Goal: Information Seeking & Learning: Compare options

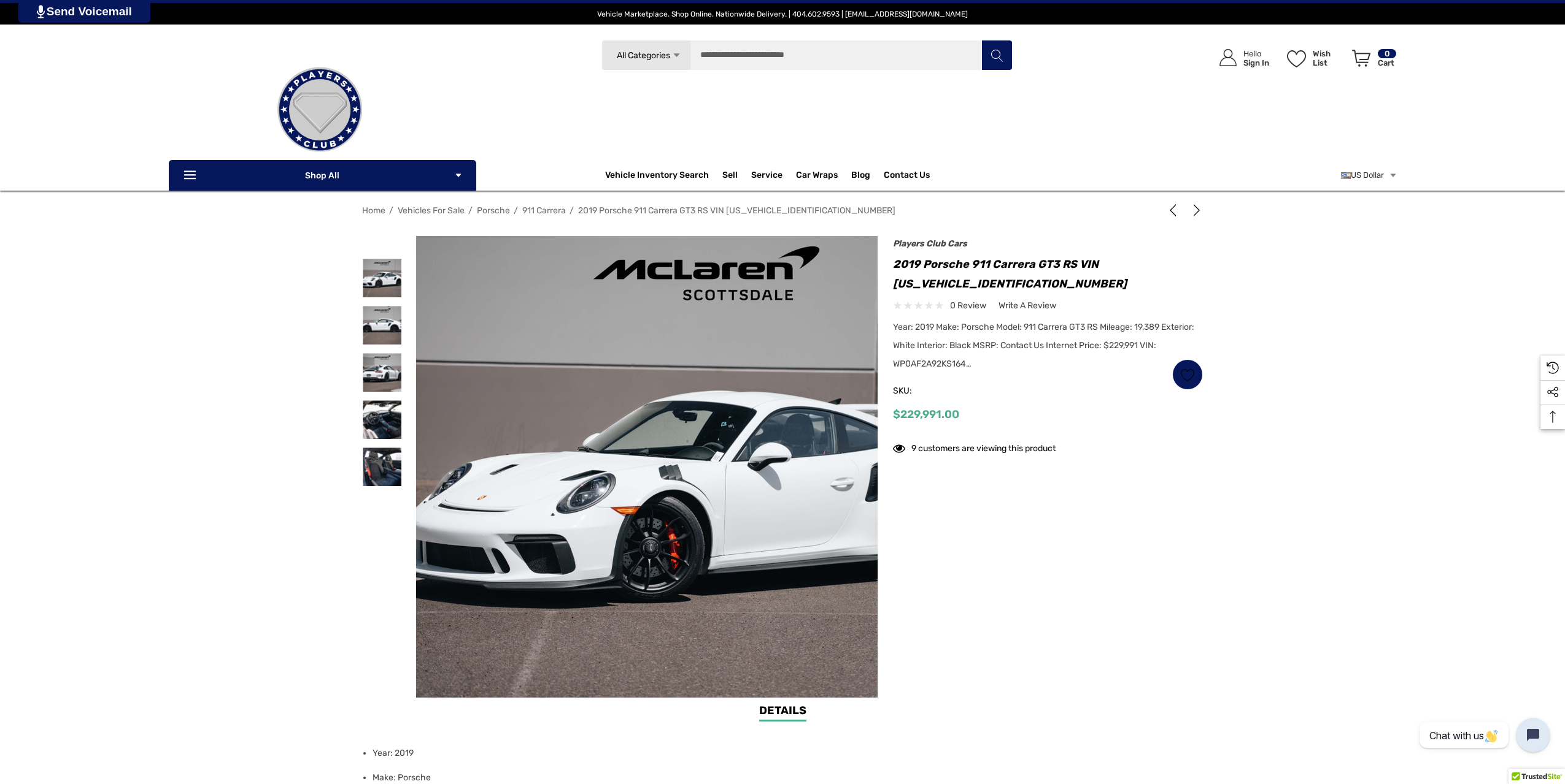
click at [559, 389] on img at bounding box center [706, 477] width 785 height 523
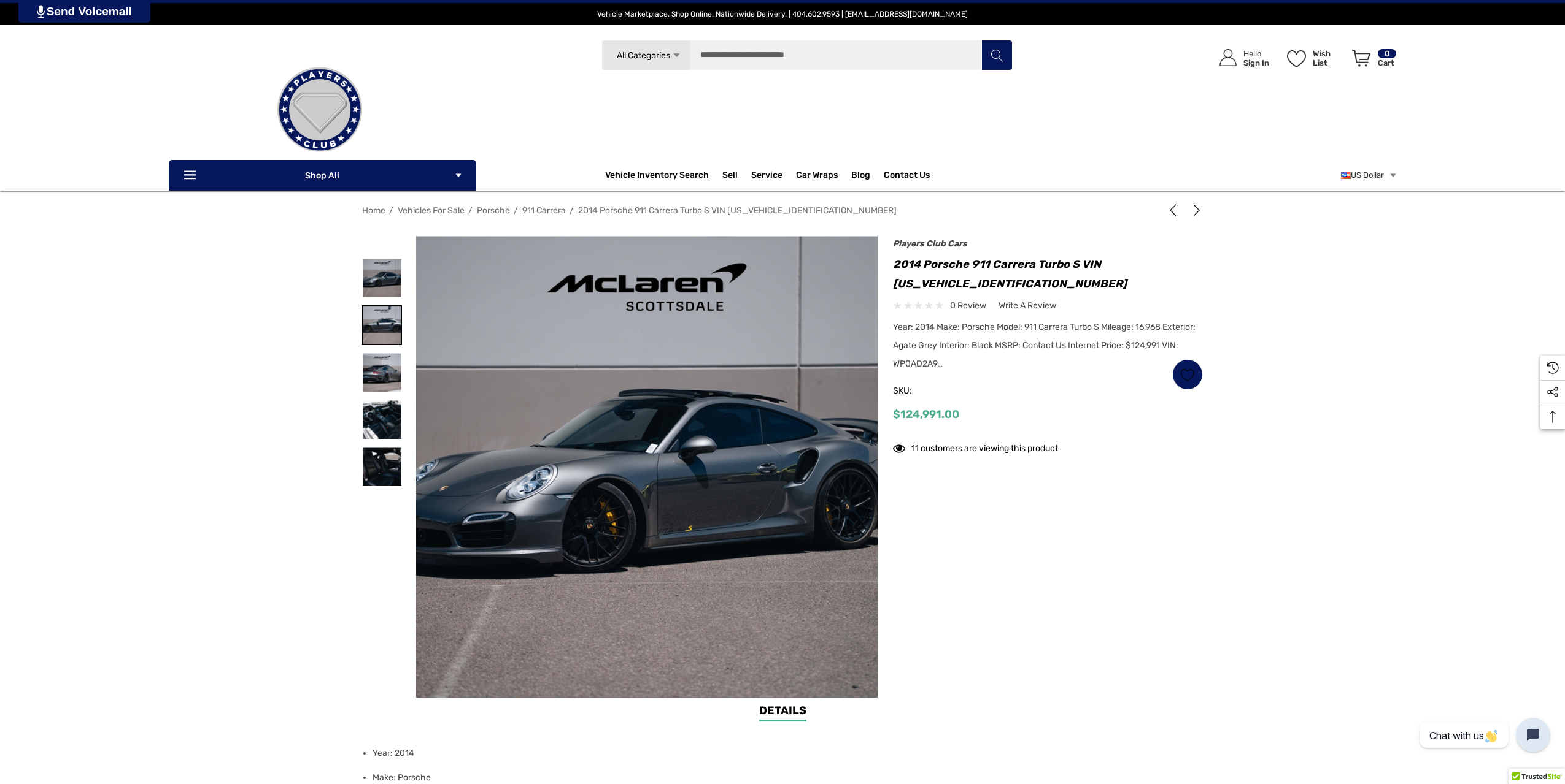
click at [386, 317] on img at bounding box center [382, 325] width 39 height 39
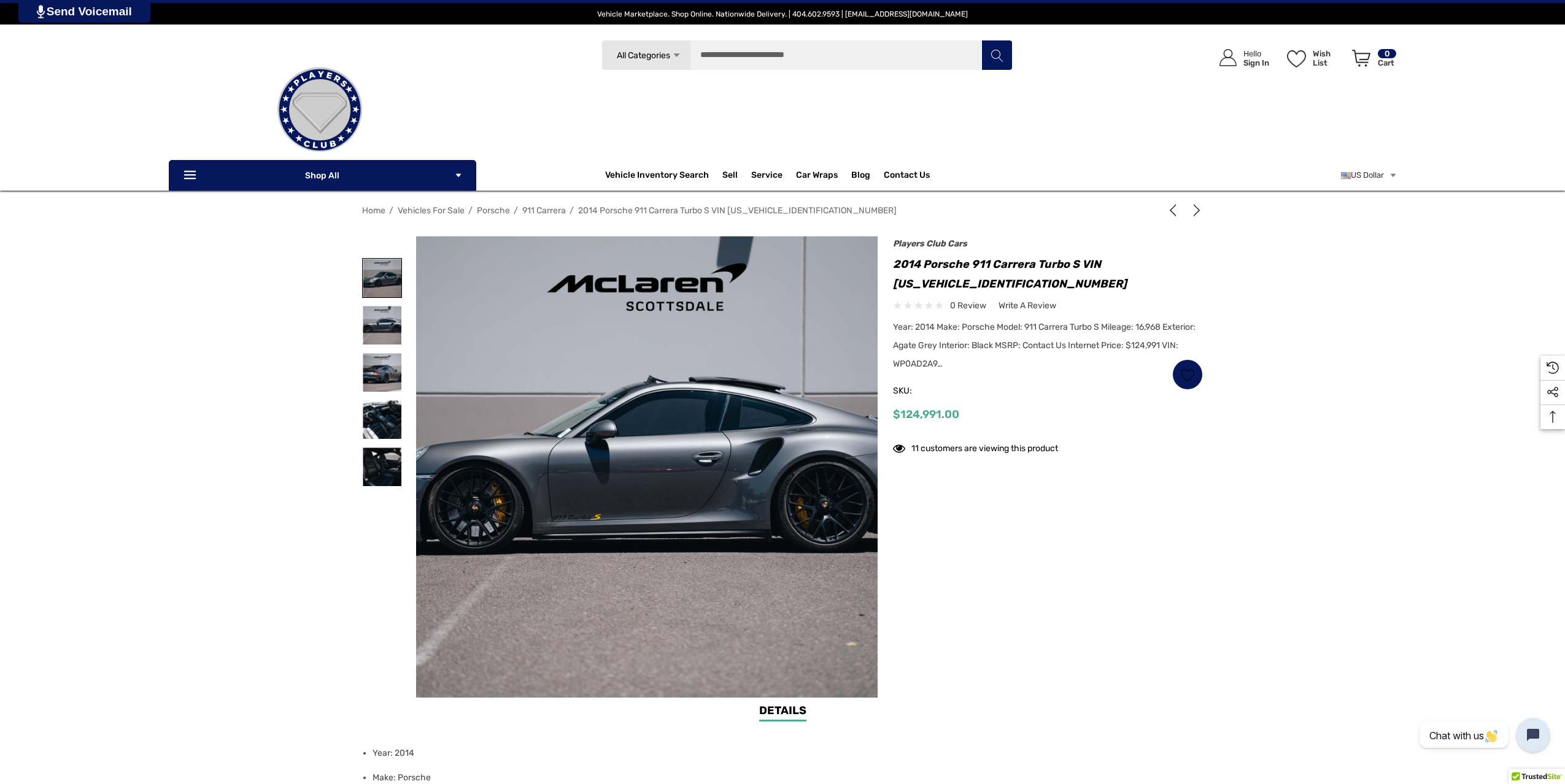
click at [374, 291] on img at bounding box center [382, 278] width 39 height 39
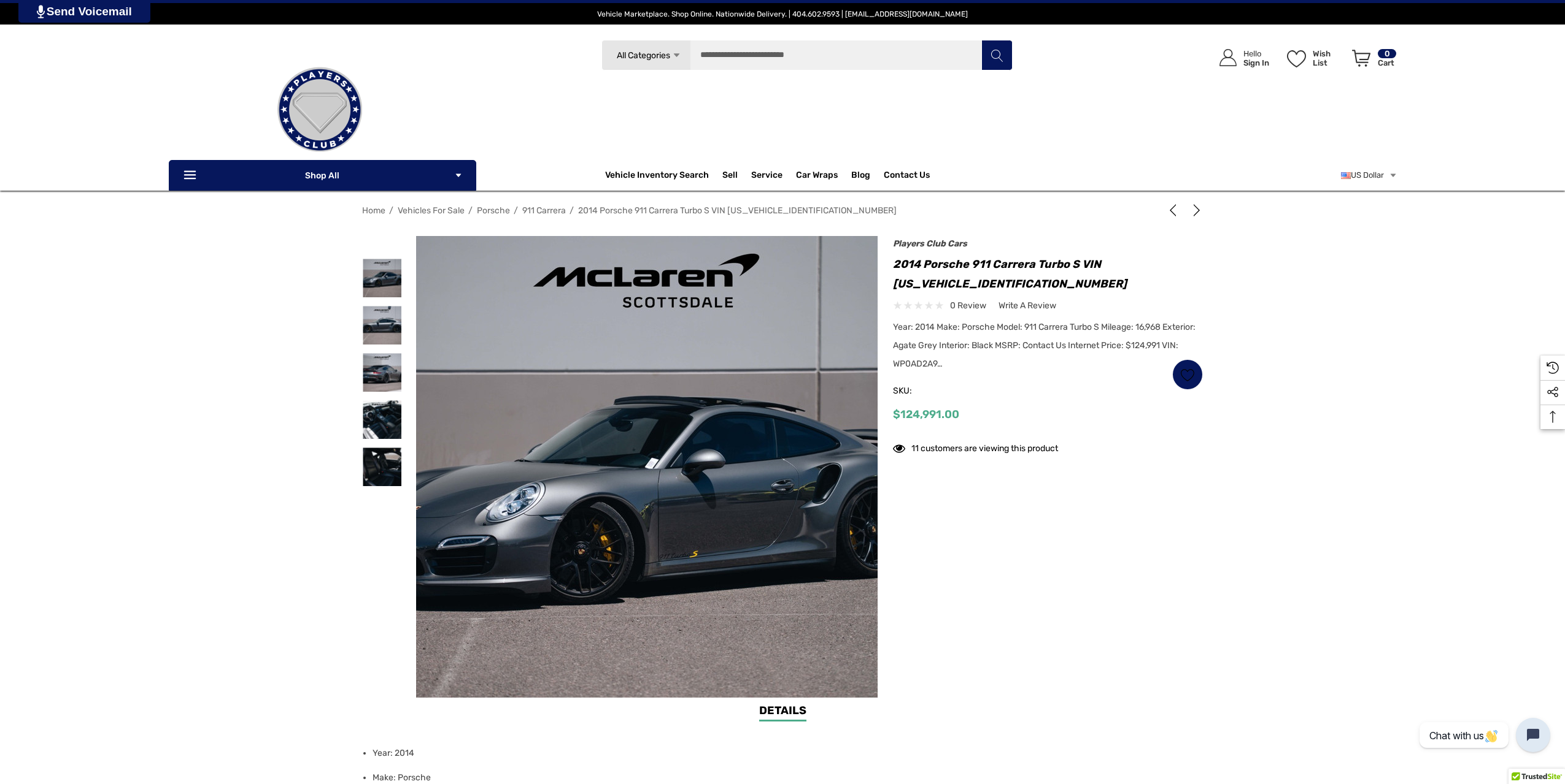
click at [557, 334] on img at bounding box center [646, 485] width 785 height 523
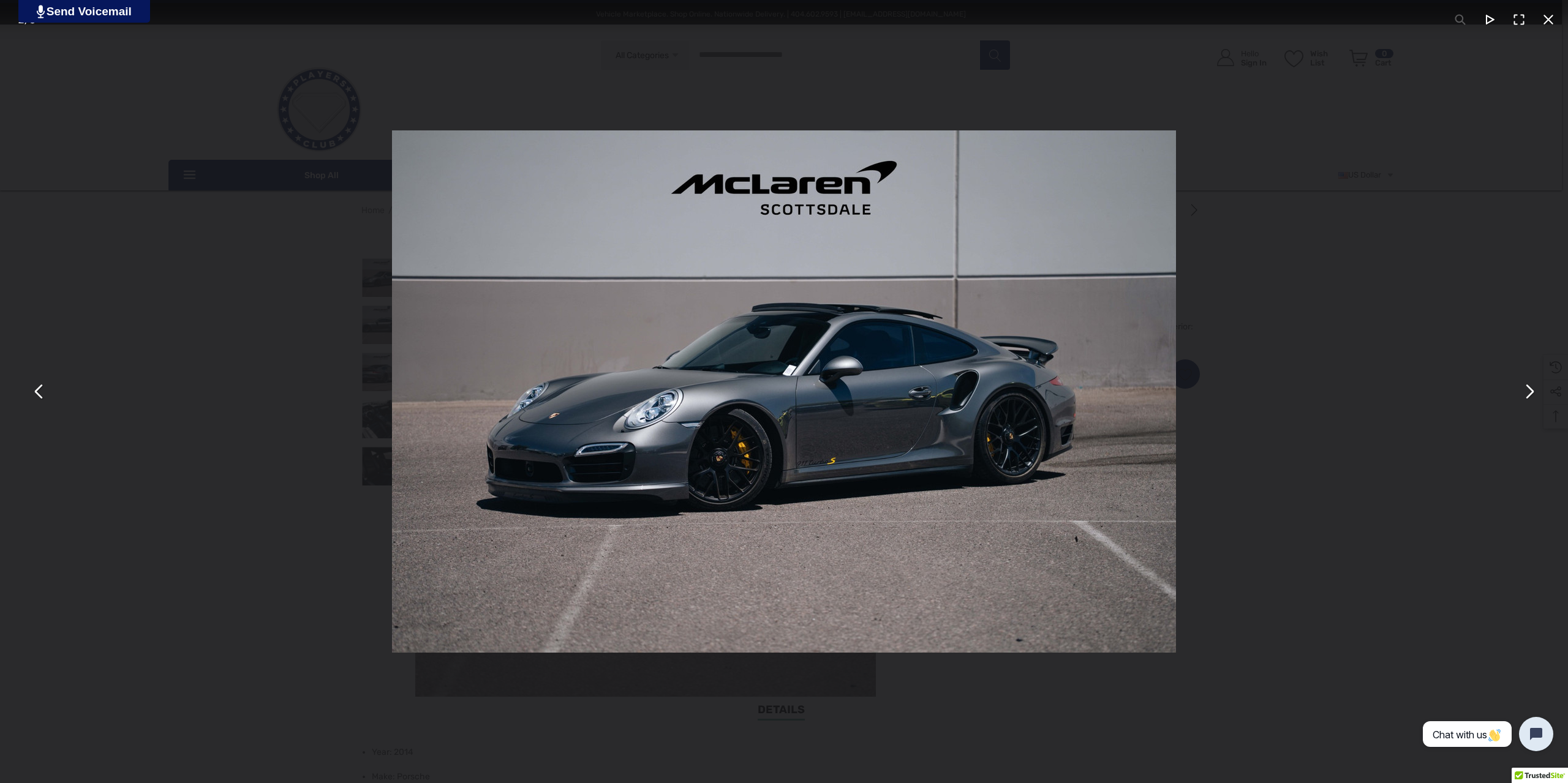
click at [1526, 396] on button "You can close this modal content with the ESC key" at bounding box center [1529, 392] width 29 height 29
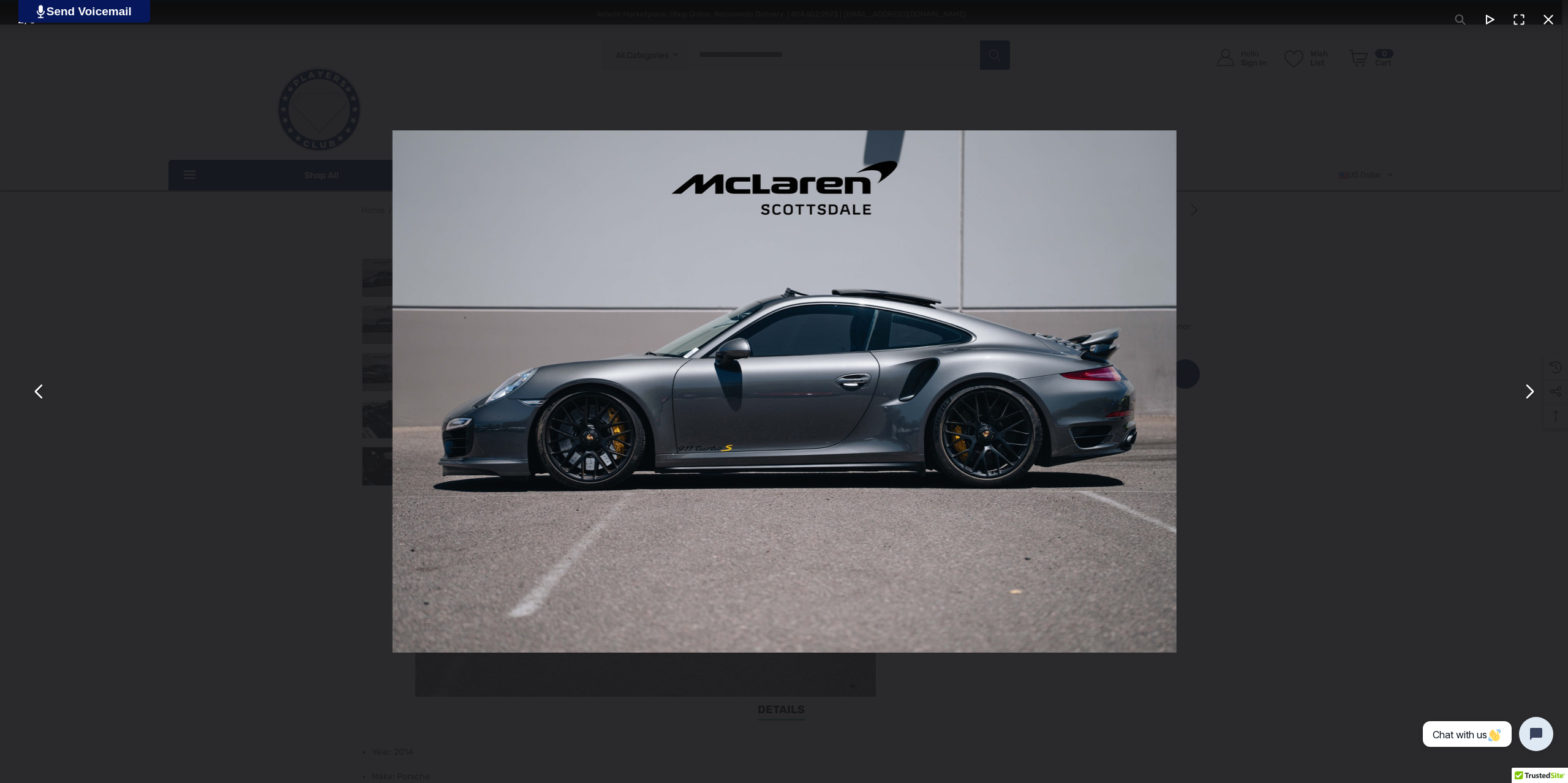
click at [1526, 396] on button "You can close this modal content with the ESC key" at bounding box center [1529, 392] width 29 height 29
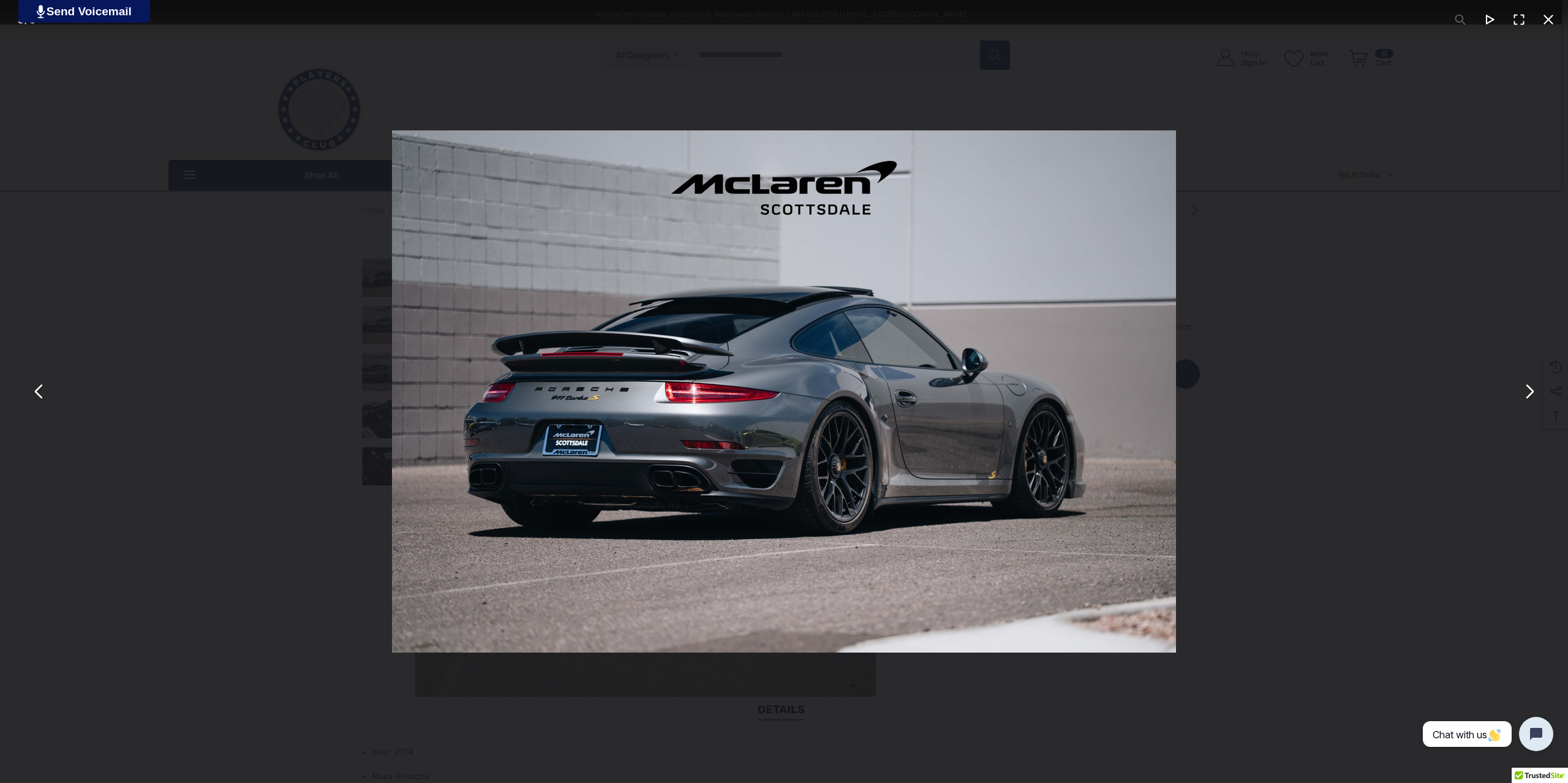
click at [1526, 396] on button "You can close this modal content with the ESC key" at bounding box center [1529, 392] width 29 height 29
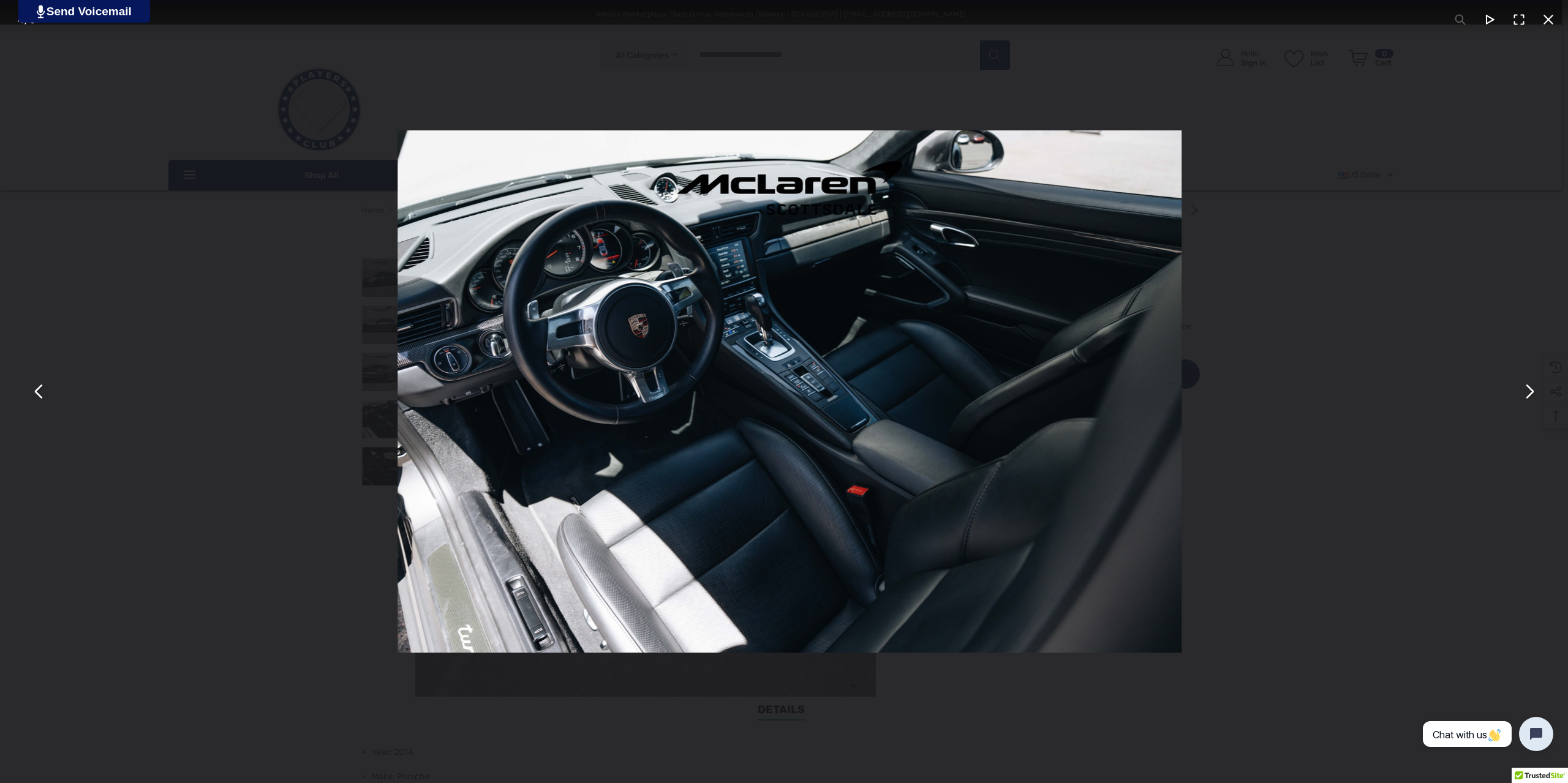
click at [1526, 396] on button "You can close this modal content with the ESC key" at bounding box center [1529, 392] width 29 height 29
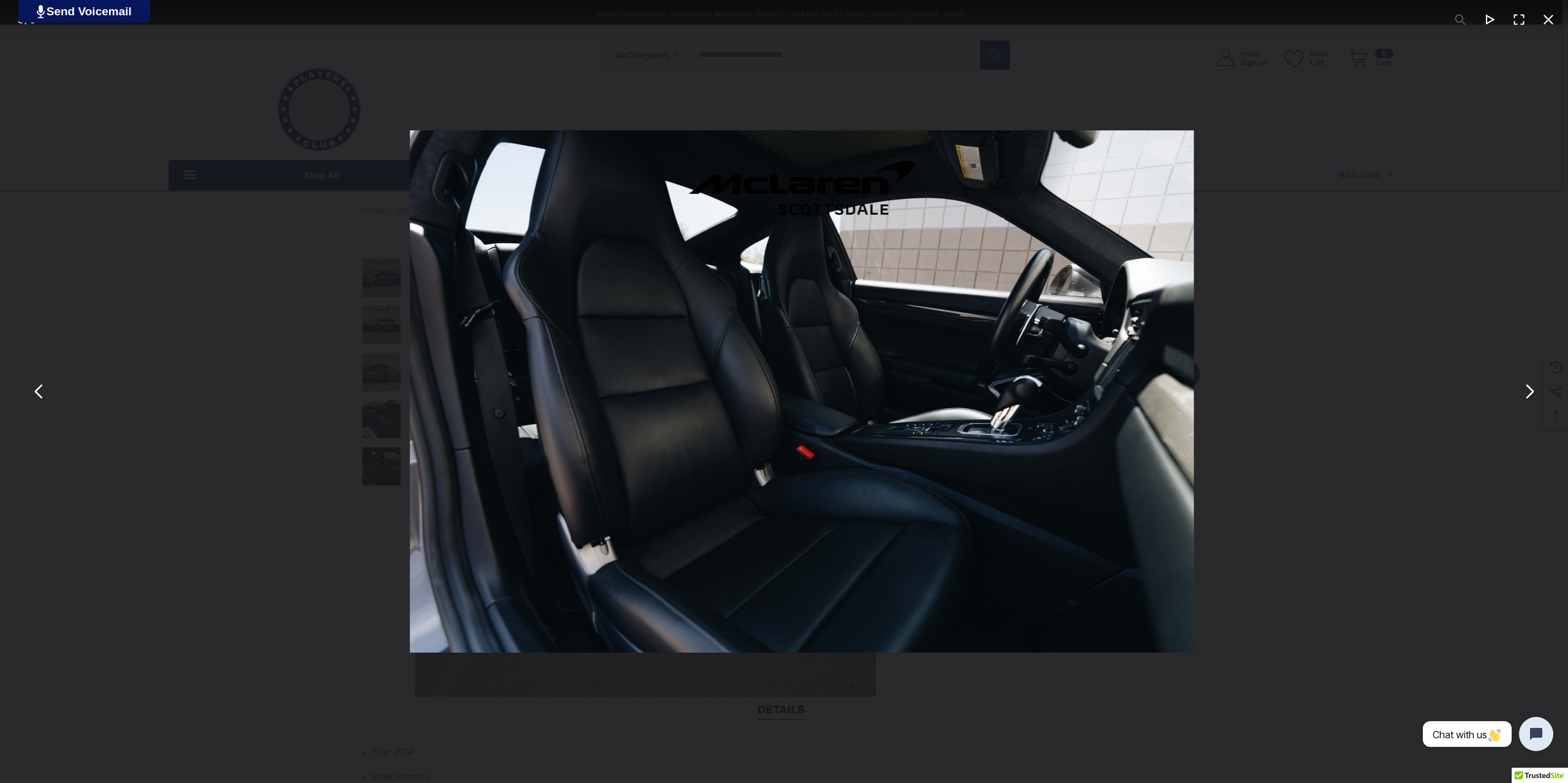
click at [1526, 396] on button "You can close this modal content with the ESC key" at bounding box center [1529, 392] width 29 height 29
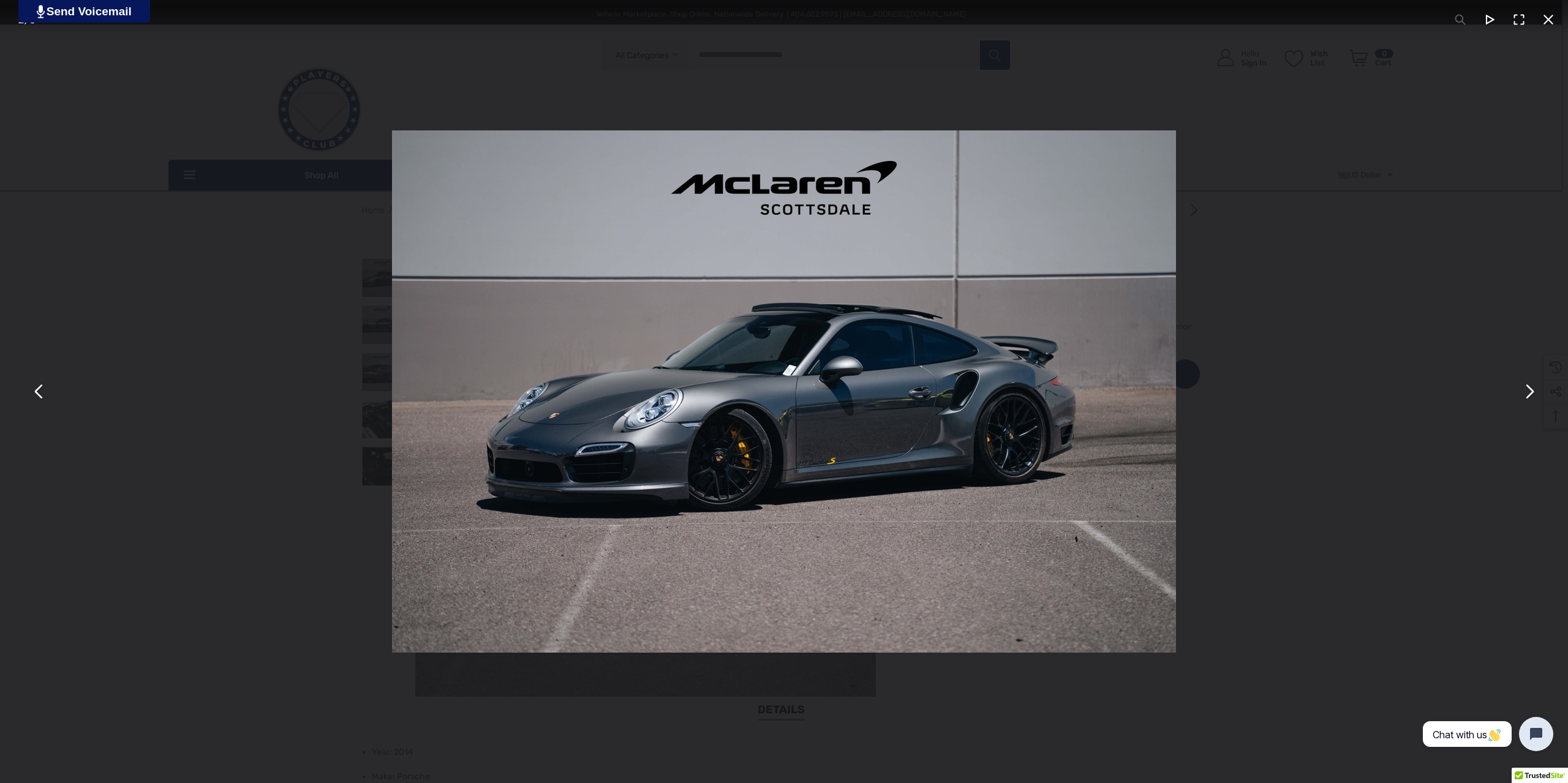
click at [240, 271] on div "You can close this modal content with the ESC key" at bounding box center [784, 391] width 1568 height 783
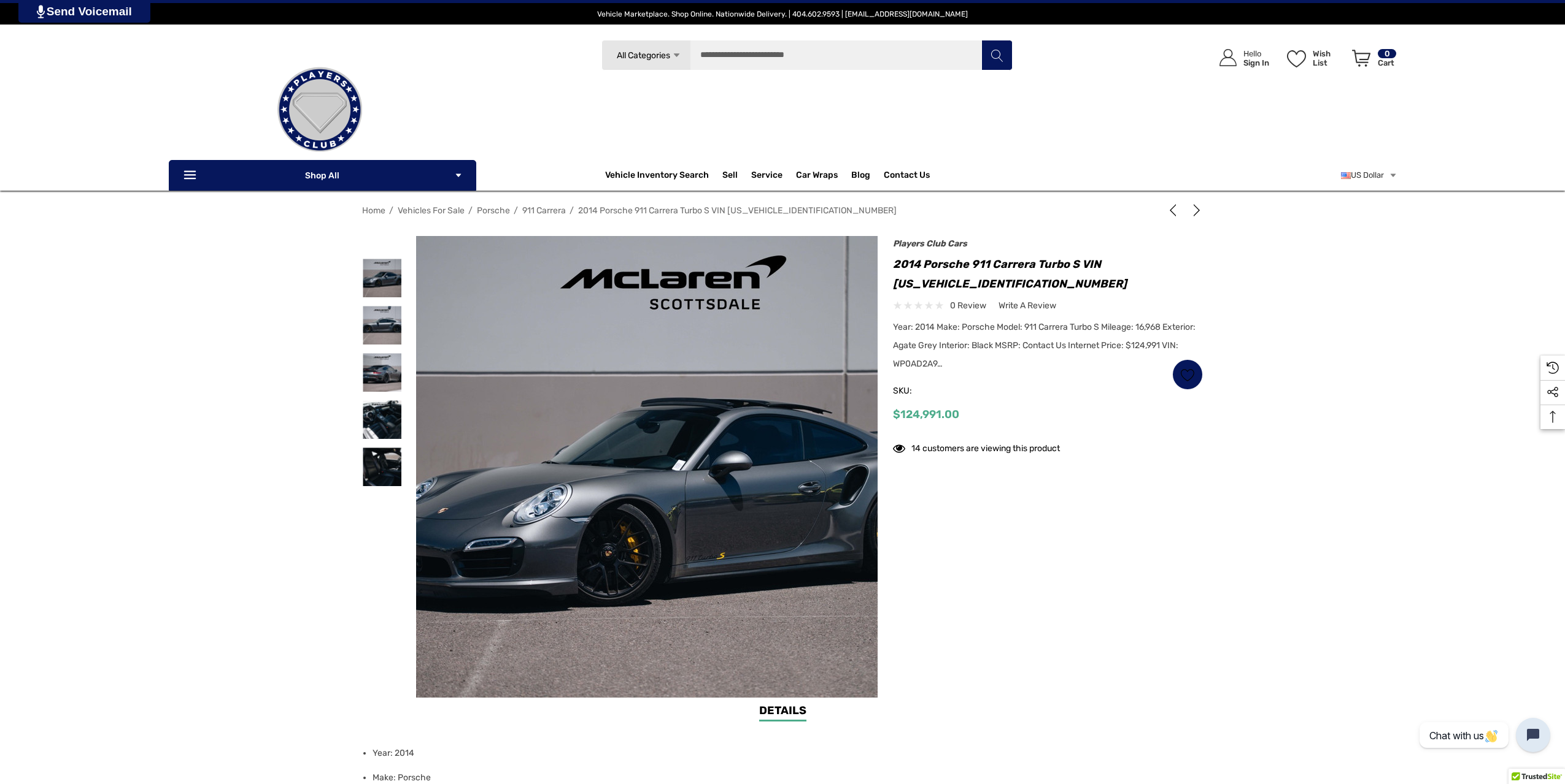
click at [603, 325] on img at bounding box center [673, 487] width 785 height 523
